Goal: Use online tool/utility

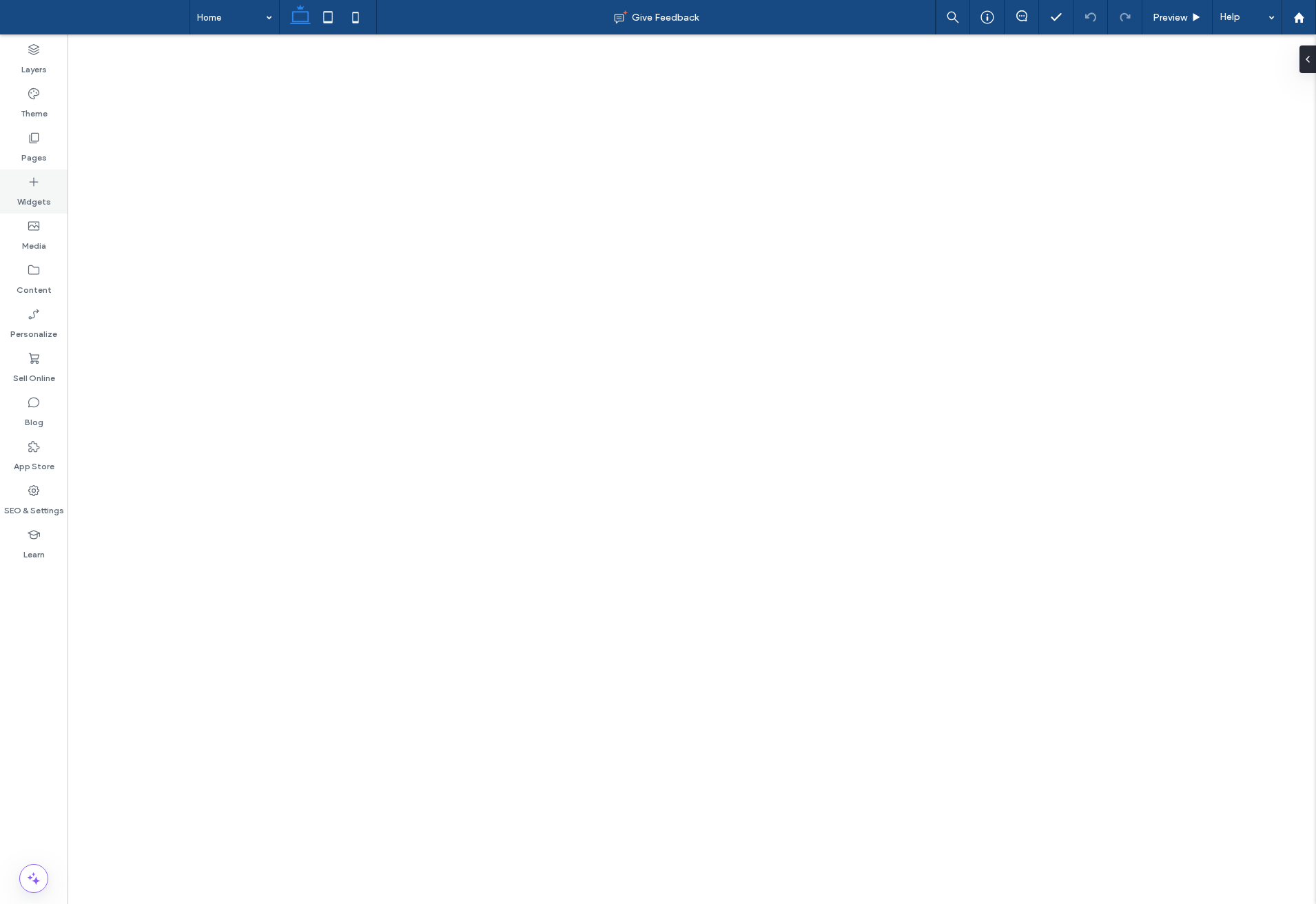
click at [34, 182] on use at bounding box center [34, 182] width 9 height 9
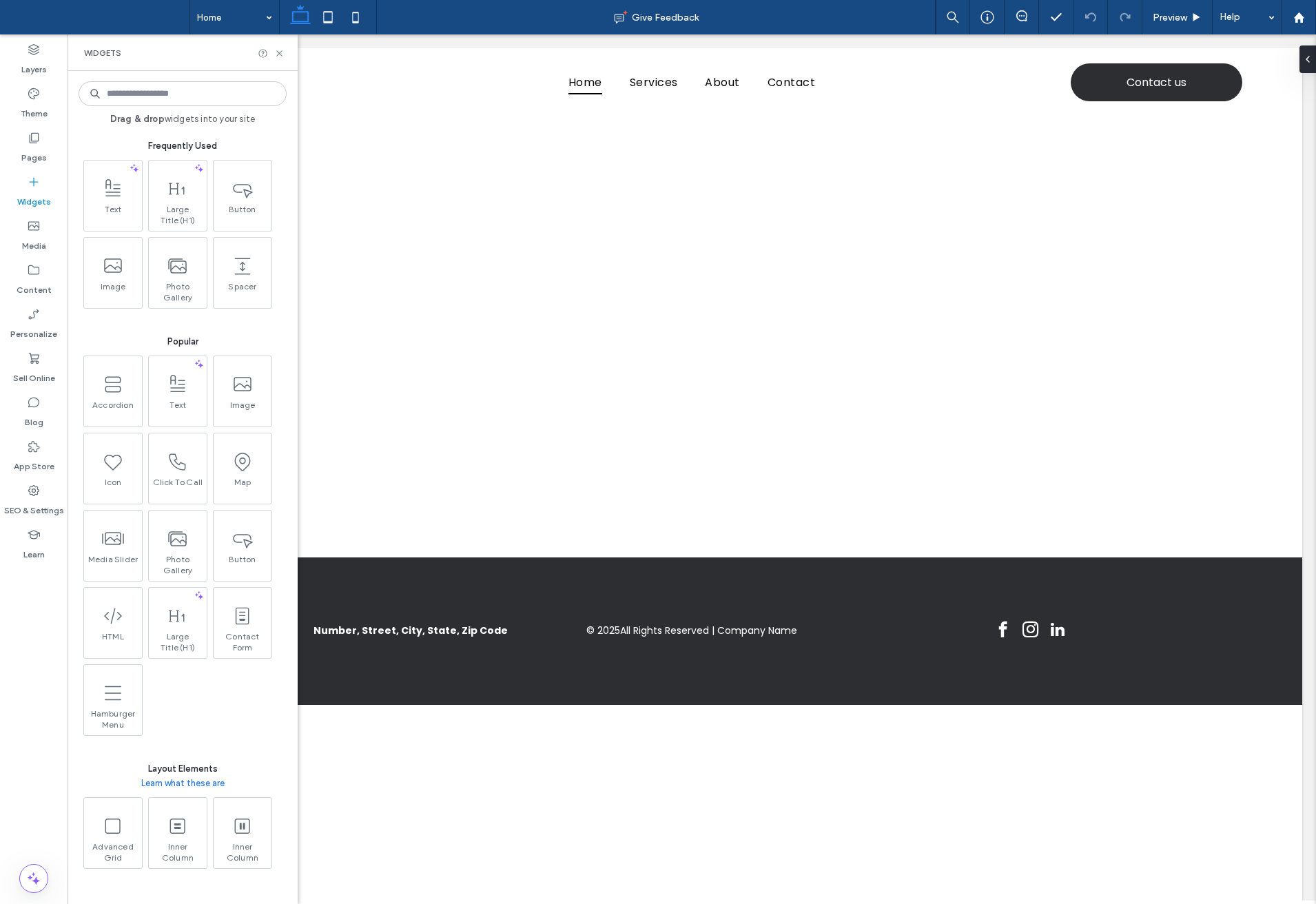
click at [142, 96] on input at bounding box center [182, 94] width 208 height 25
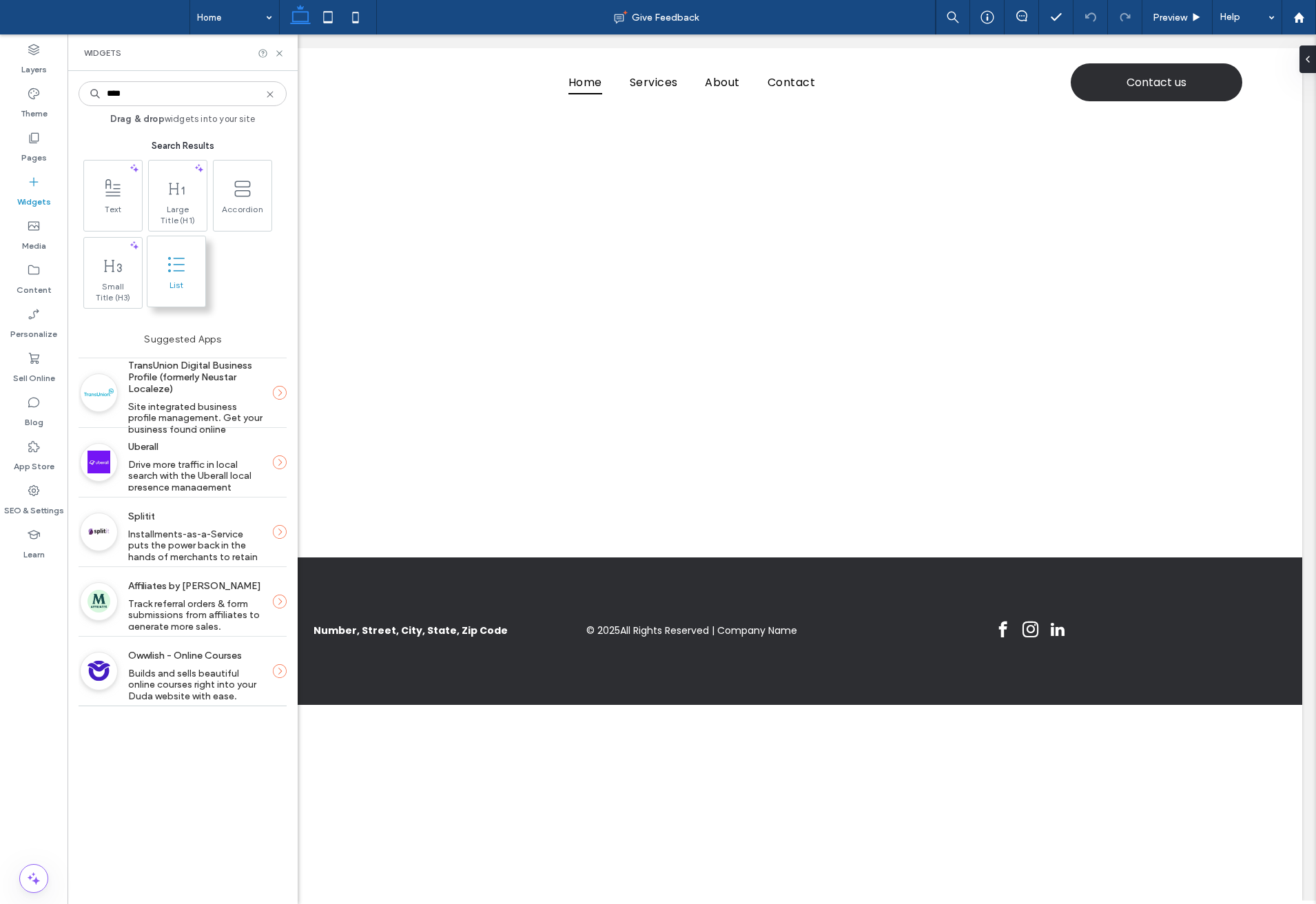
type input "****"
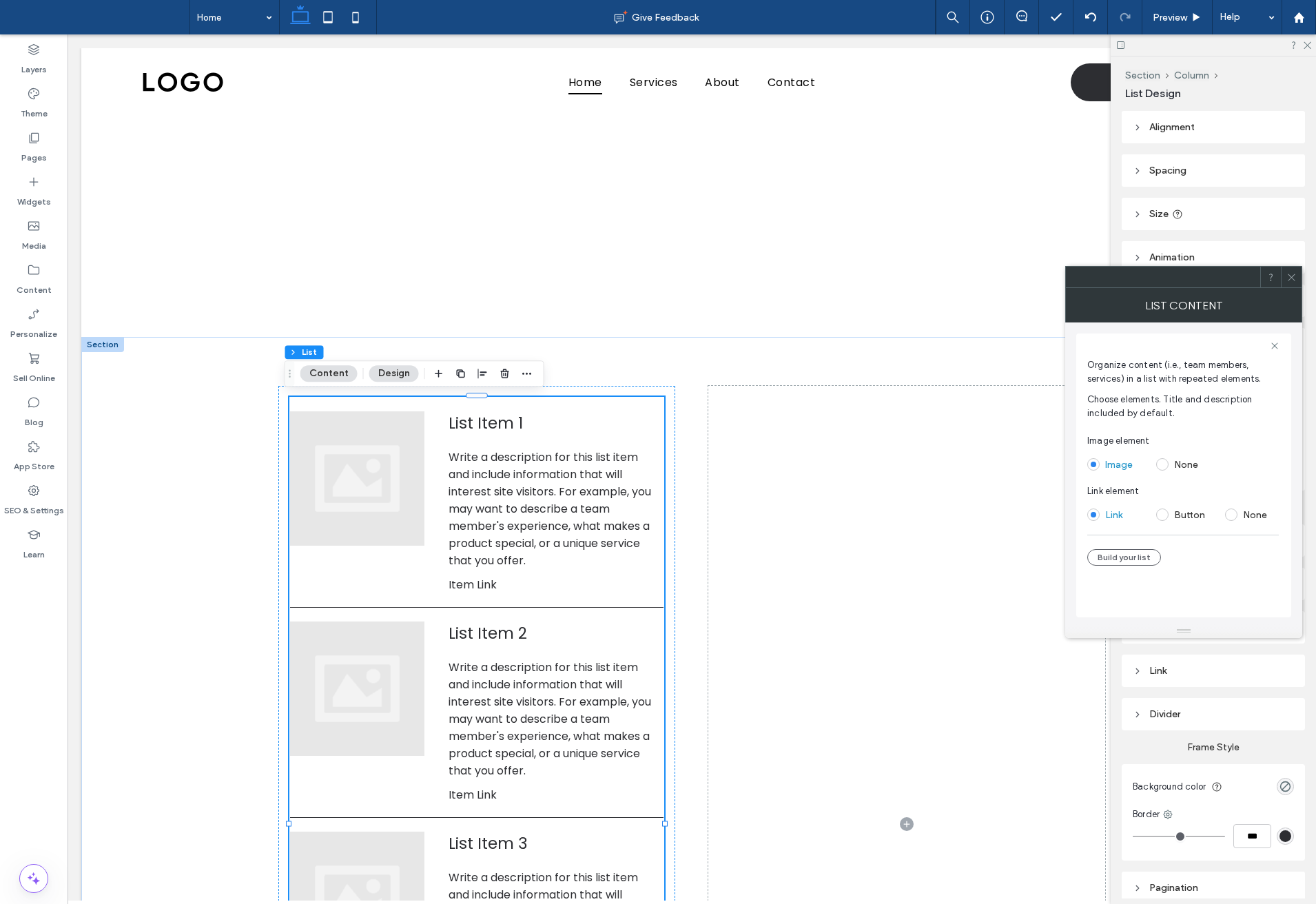
click at [1289, 275] on use at bounding box center [1291, 277] width 7 height 7
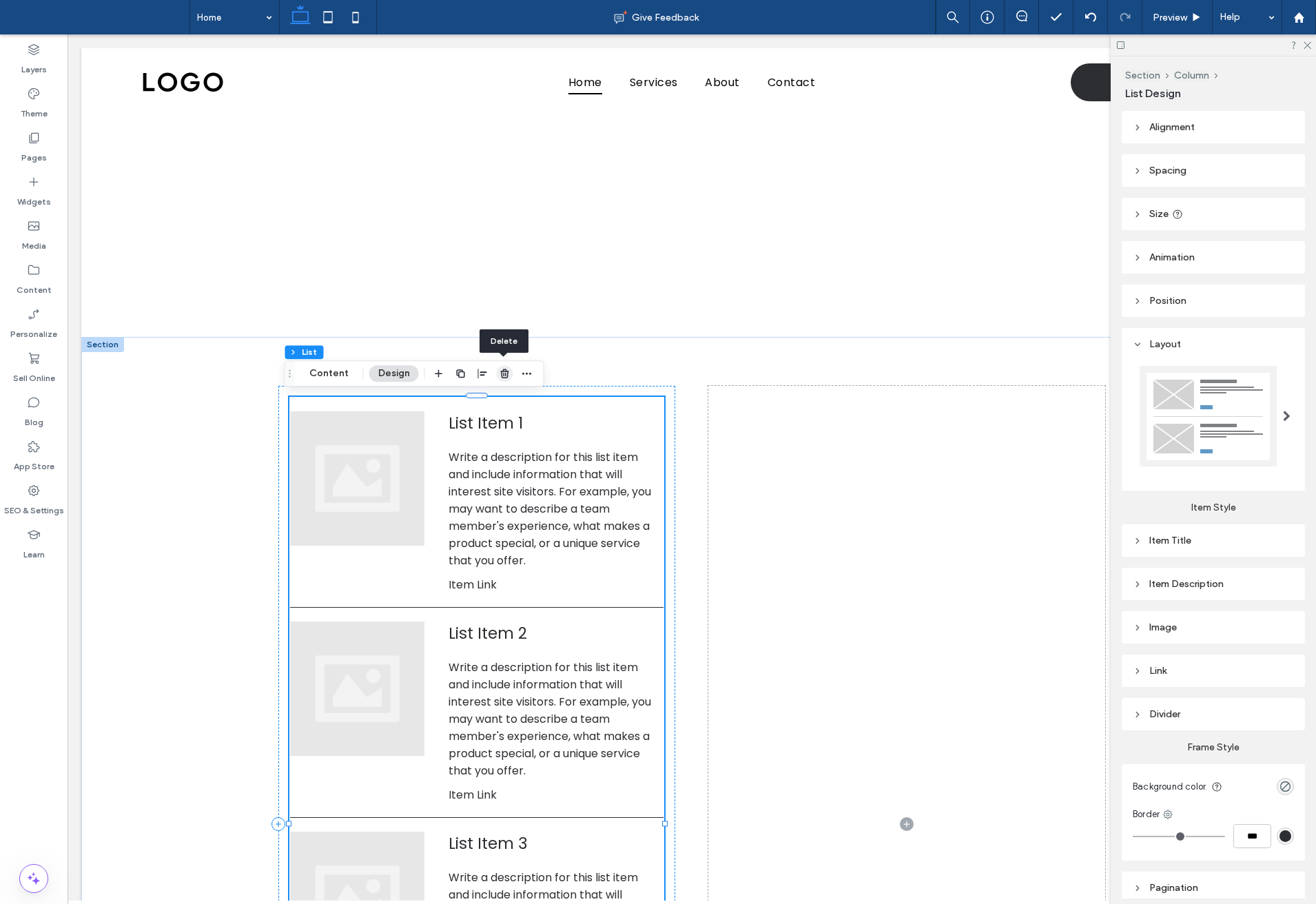
click at [499, 376] on icon "button" at bounding box center [505, 373] width 11 height 11
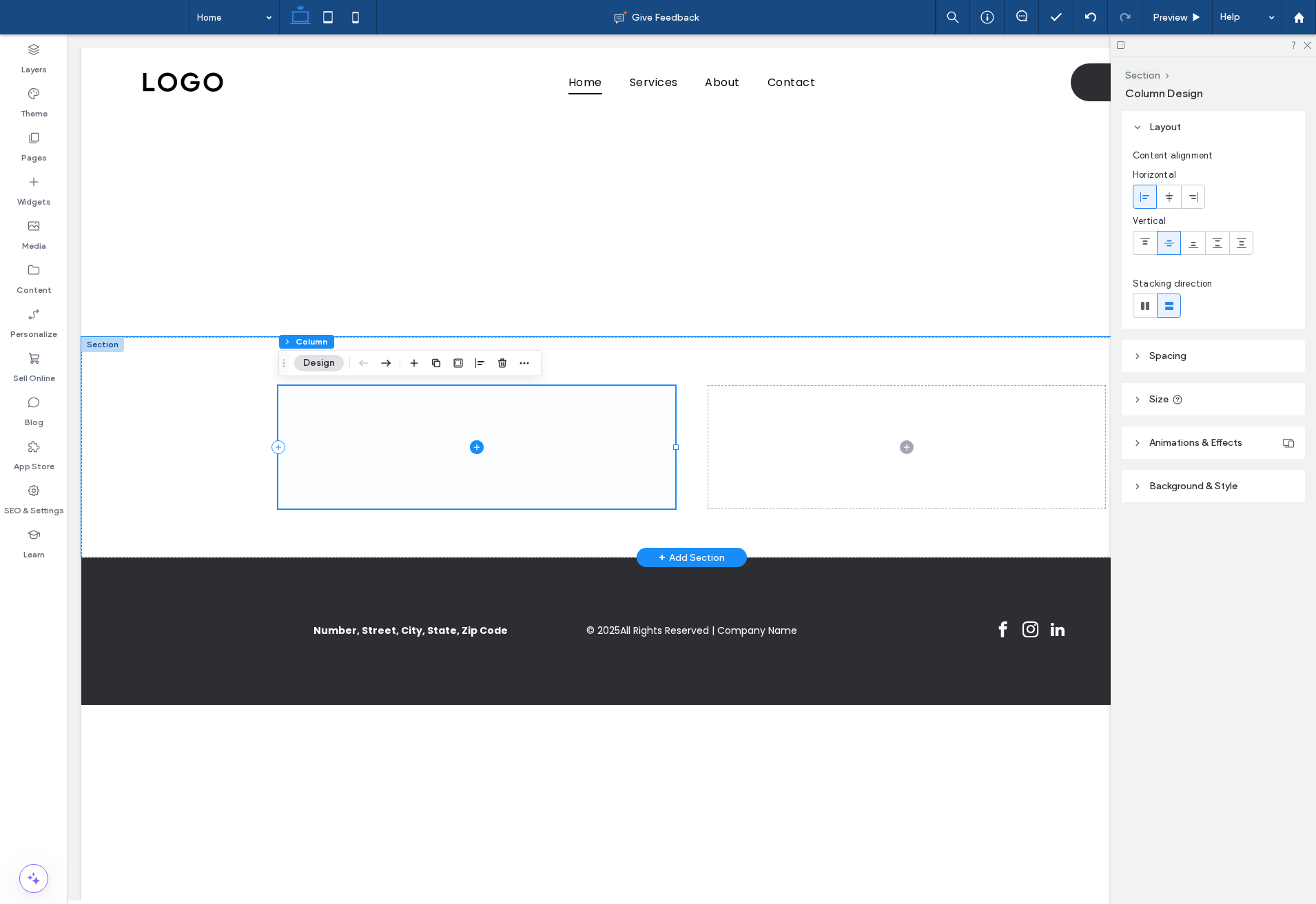
click at [579, 469] on span at bounding box center [477, 447] width 397 height 123
click at [763, 440] on span at bounding box center [907, 447] width 397 height 123
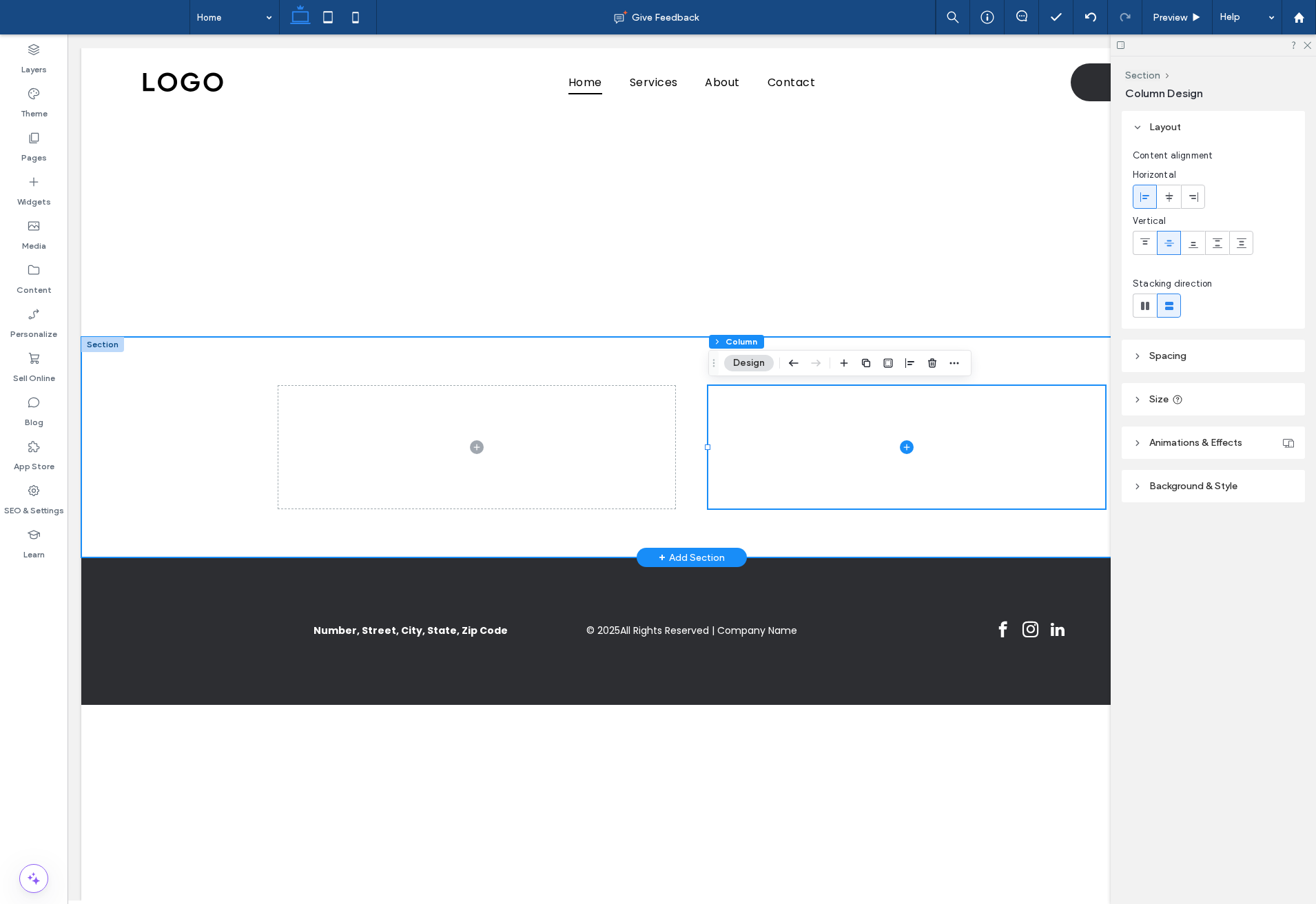
click at [689, 442] on div at bounding box center [691, 447] width 827 height 221
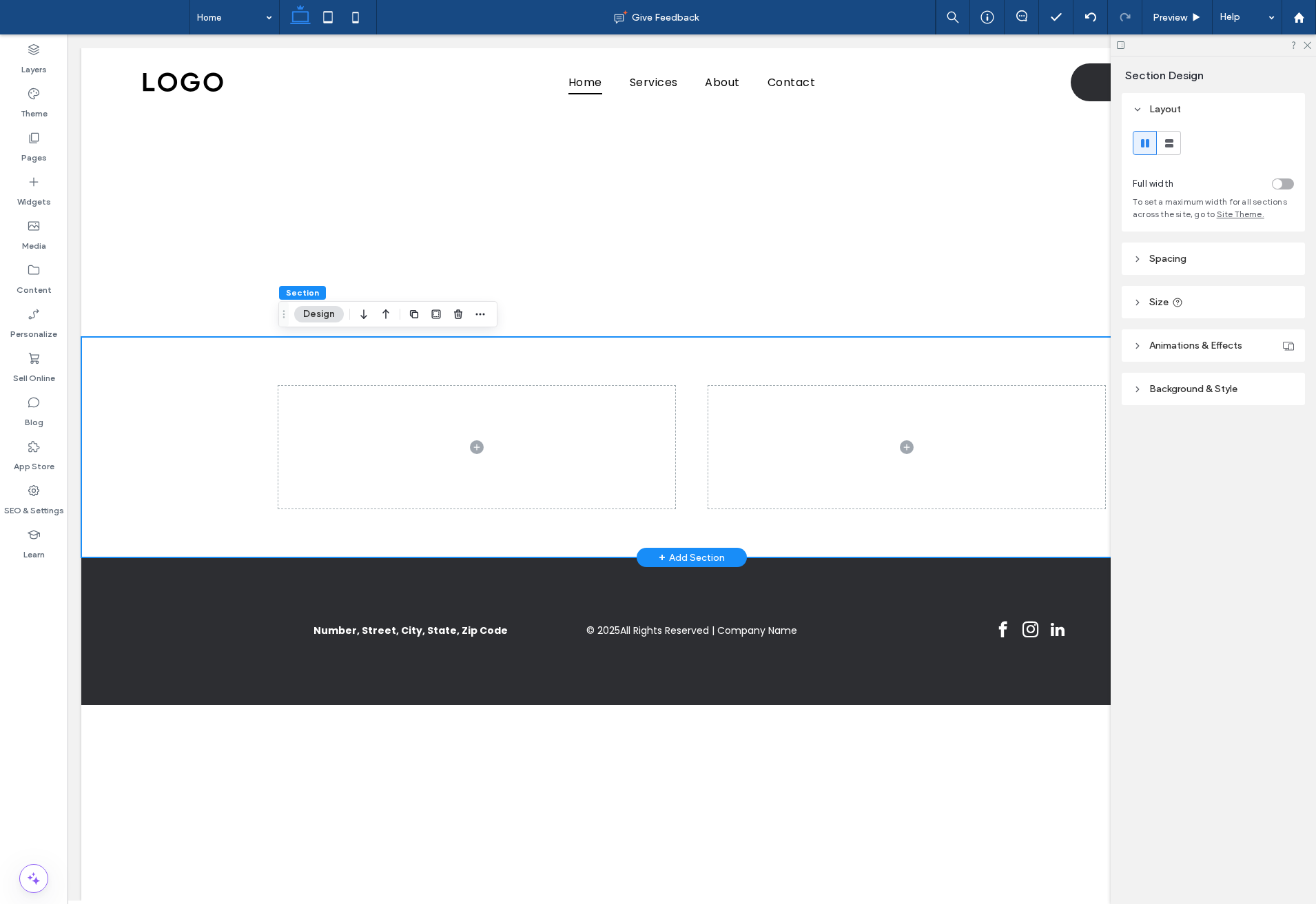
click at [160, 425] on div at bounding box center [691, 447] width 1221 height 221
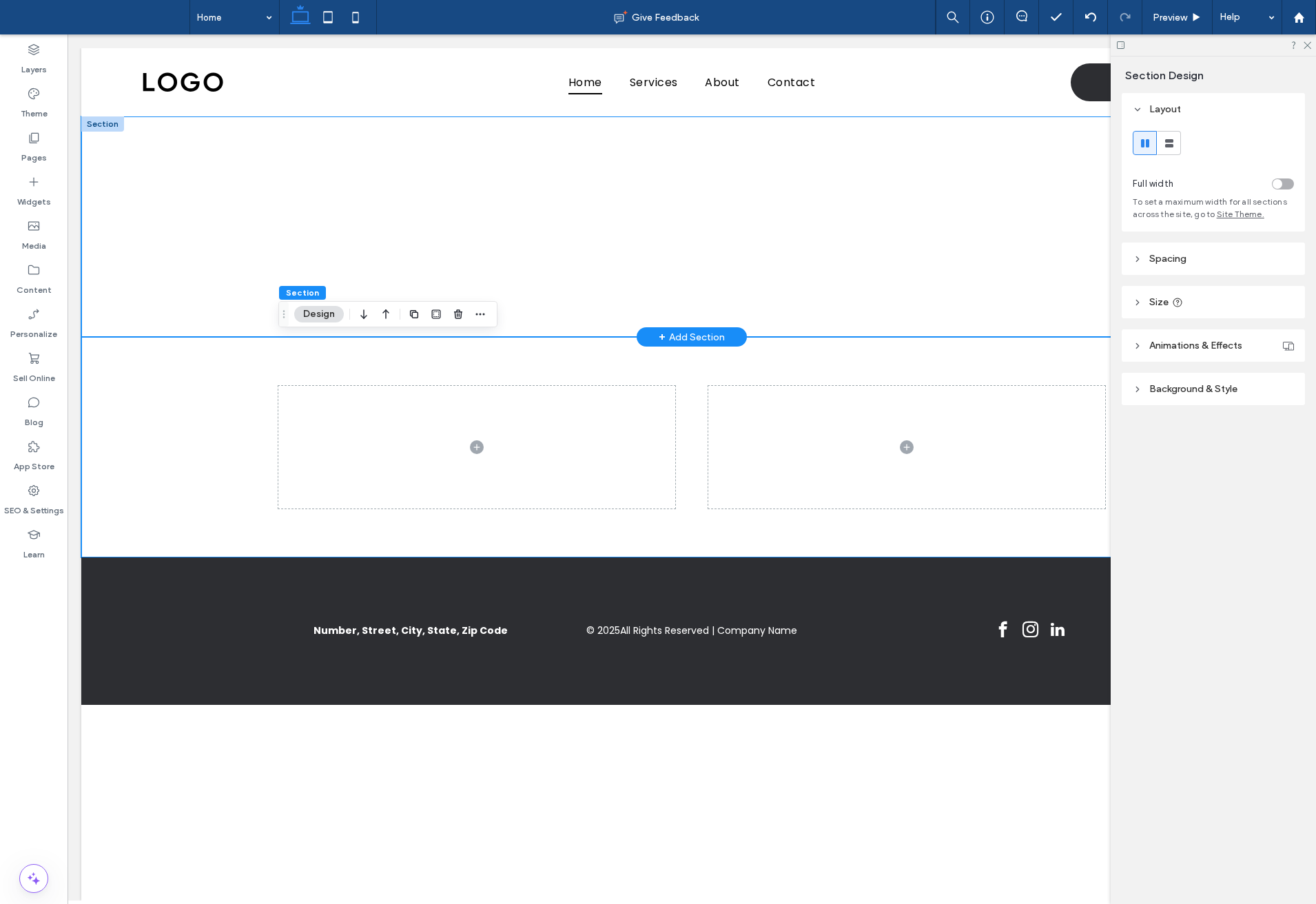
click at [153, 283] on div at bounding box center [691, 227] width 1221 height 221
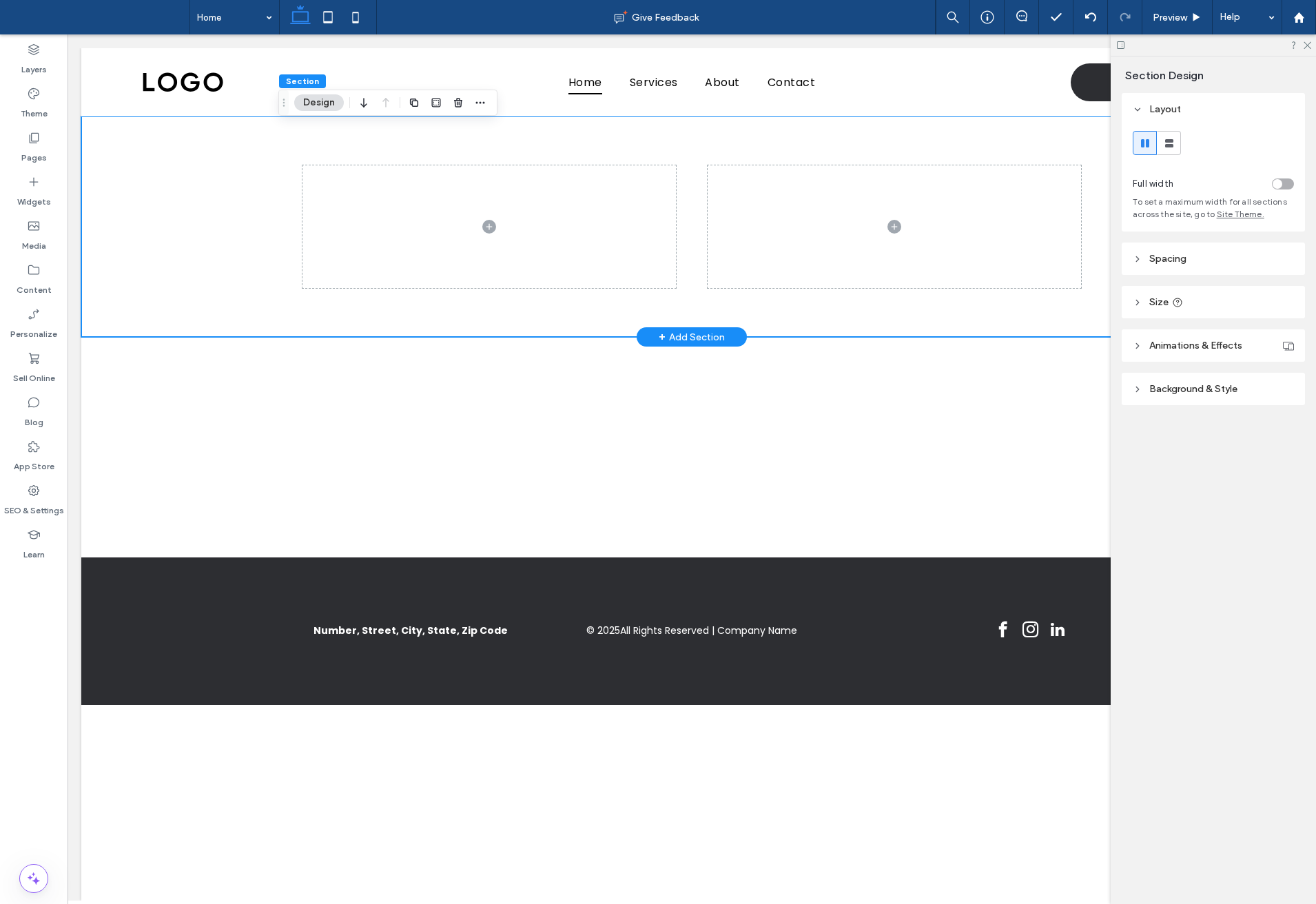
click at [588, 142] on div at bounding box center [691, 227] width 827 height 221
click at [339, 308] on div at bounding box center [691, 227] width 827 height 221
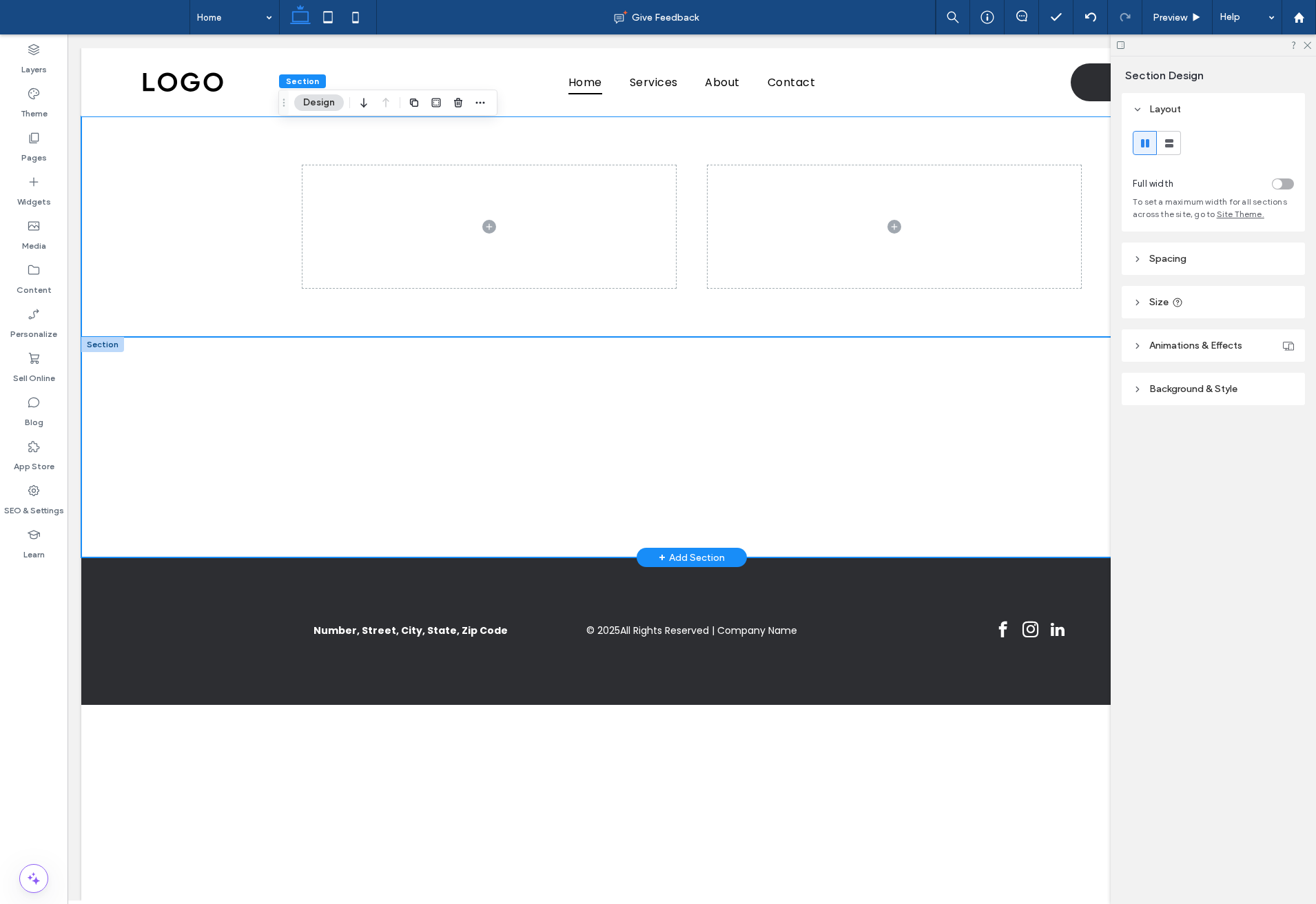
click at [238, 368] on div at bounding box center [691, 447] width 1221 height 221
